Goal: Navigation & Orientation: Find specific page/section

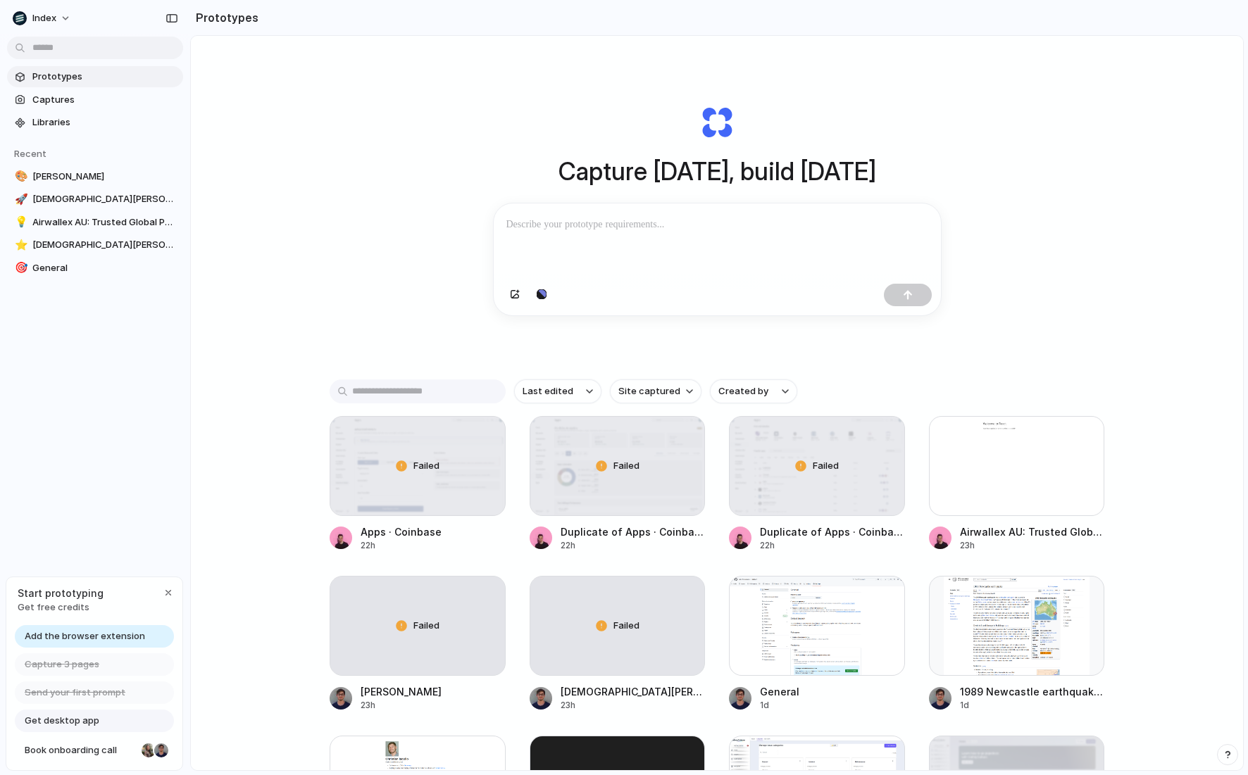
click at [298, 144] on div "Capture today, build tomorrow Clone web app Clone screenshot Start from existin…" at bounding box center [717, 440] width 1052 height 809
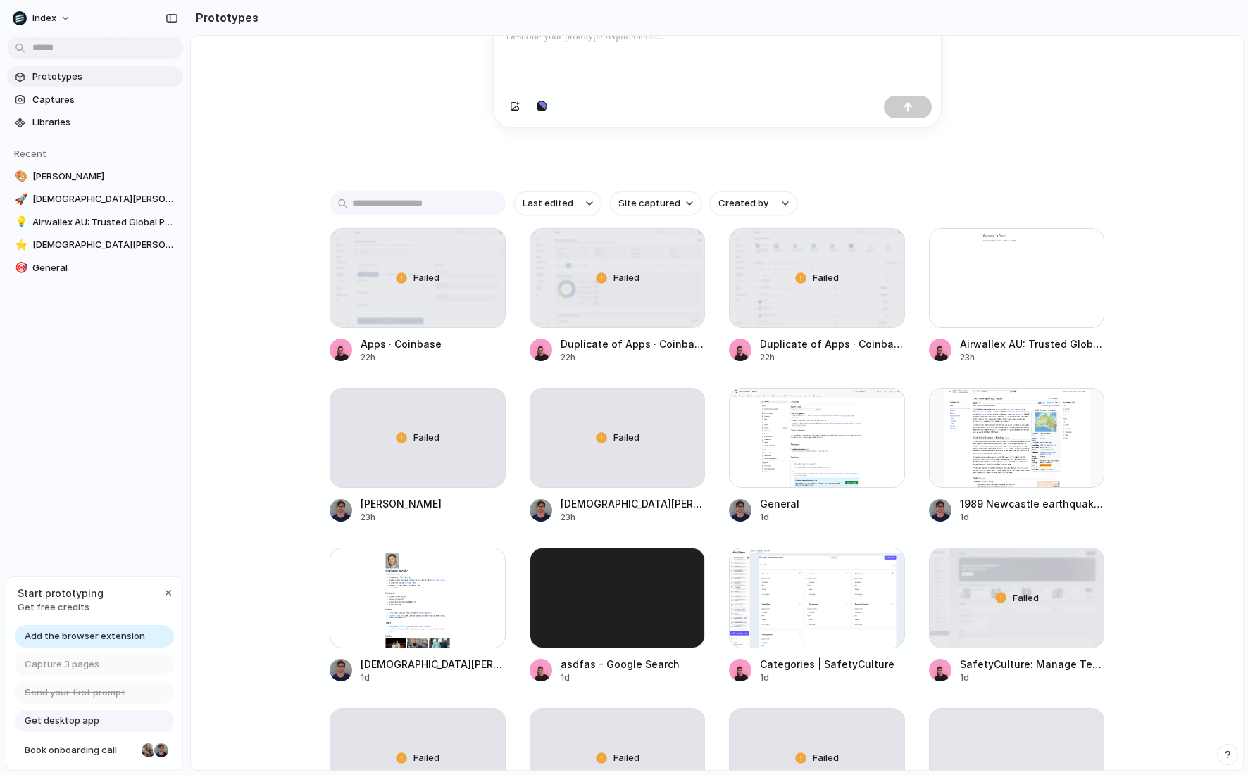
scroll to position [191, 0]
